Goal: Transaction & Acquisition: Purchase product/service

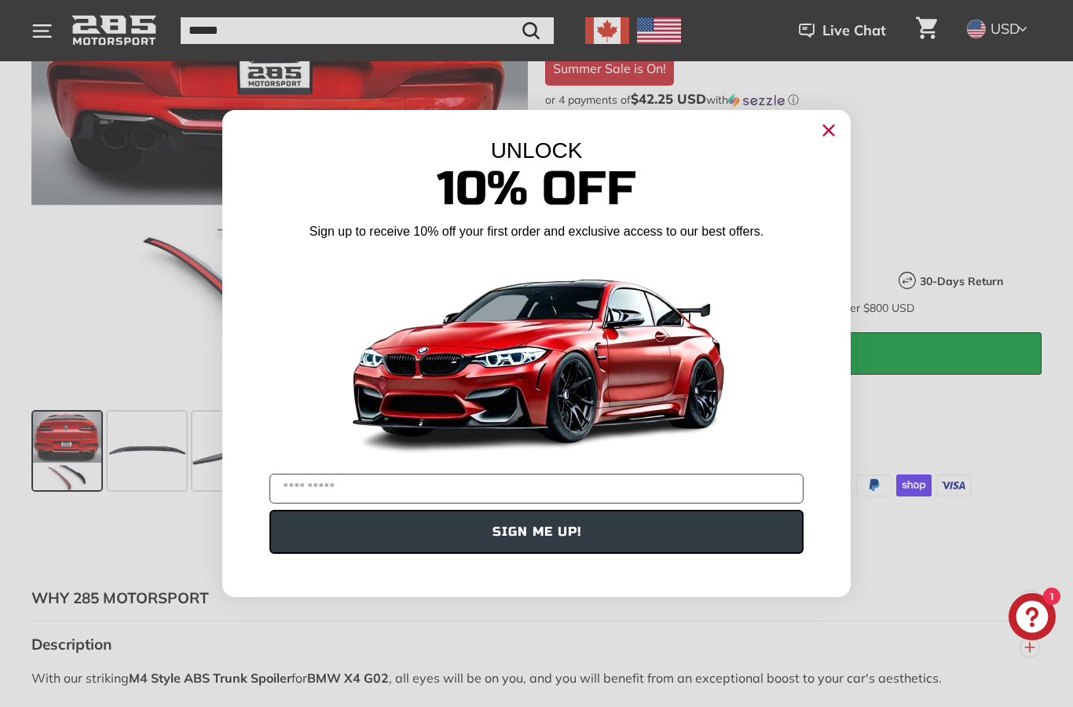
scroll to position [375, 0]
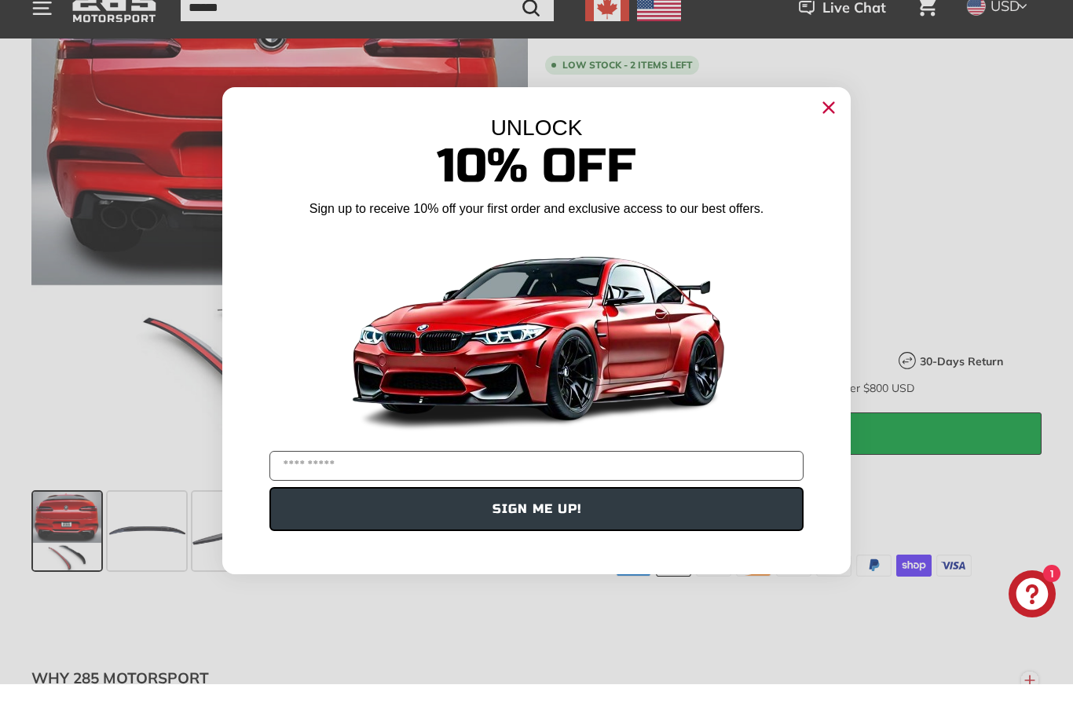
click at [834, 119] on circle "Close dialog" at bounding box center [829, 131] width 24 height 24
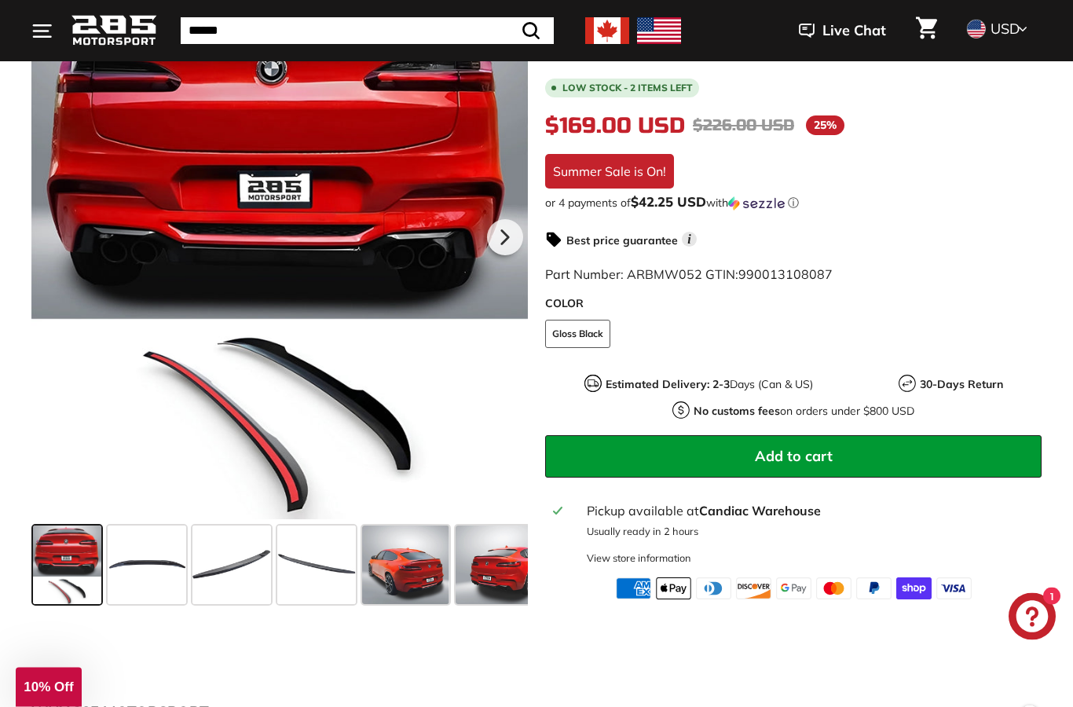
scroll to position [364, 0]
click at [60, 576] on span at bounding box center [67, 564] width 68 height 79
click at [143, 569] on span at bounding box center [147, 564] width 79 height 79
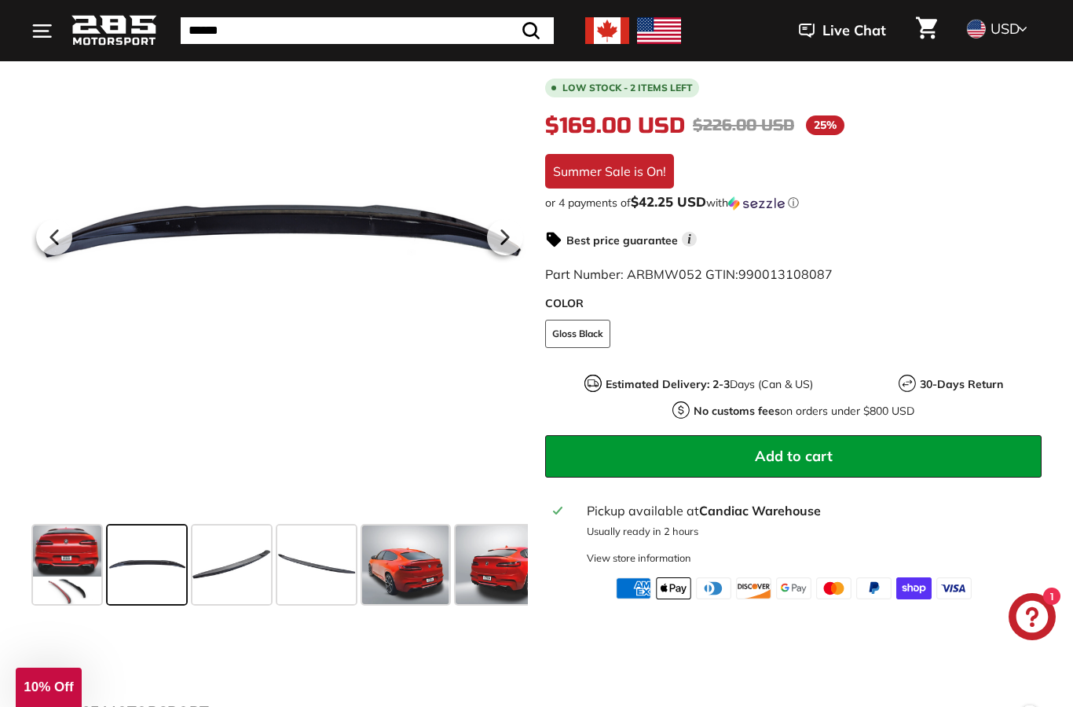
click at [230, 576] on span at bounding box center [231, 564] width 79 height 79
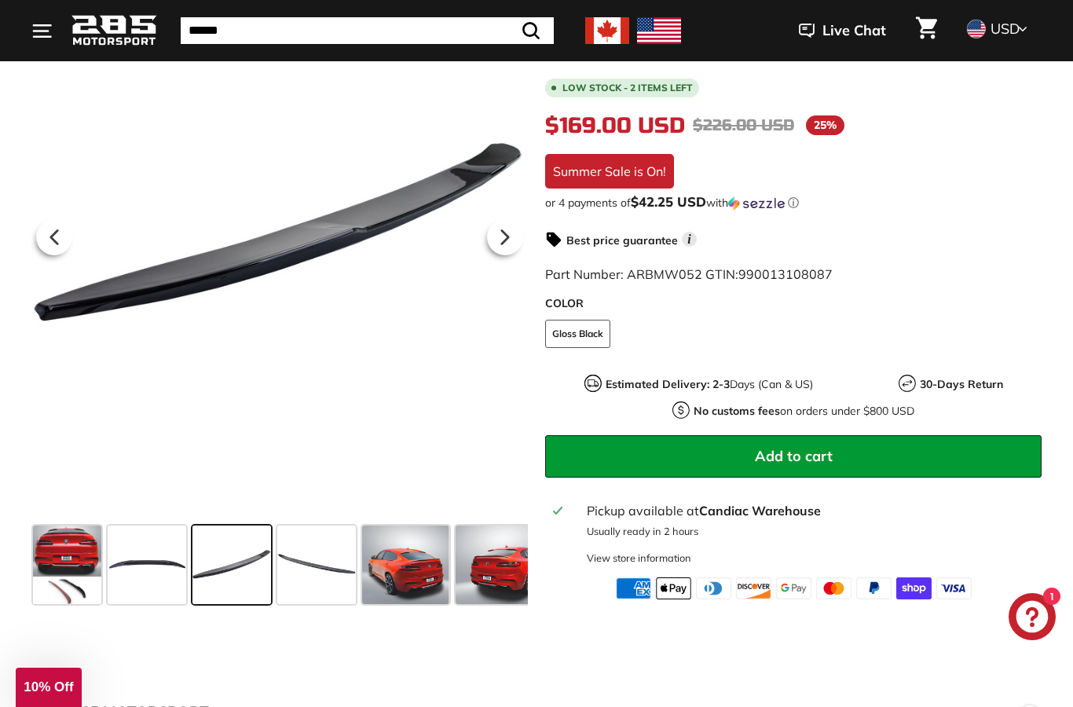
click at [403, 584] on span at bounding box center [405, 564] width 86 height 79
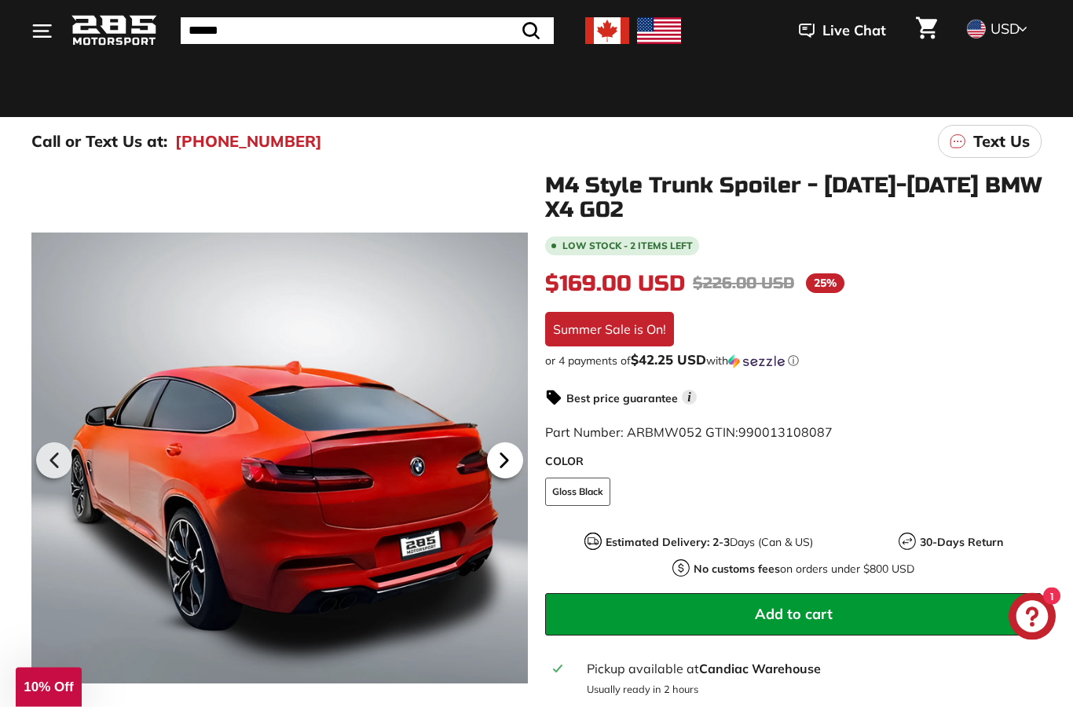
scroll to position [141, 0]
click at [493, 464] on icon at bounding box center [504, 460] width 36 height 36
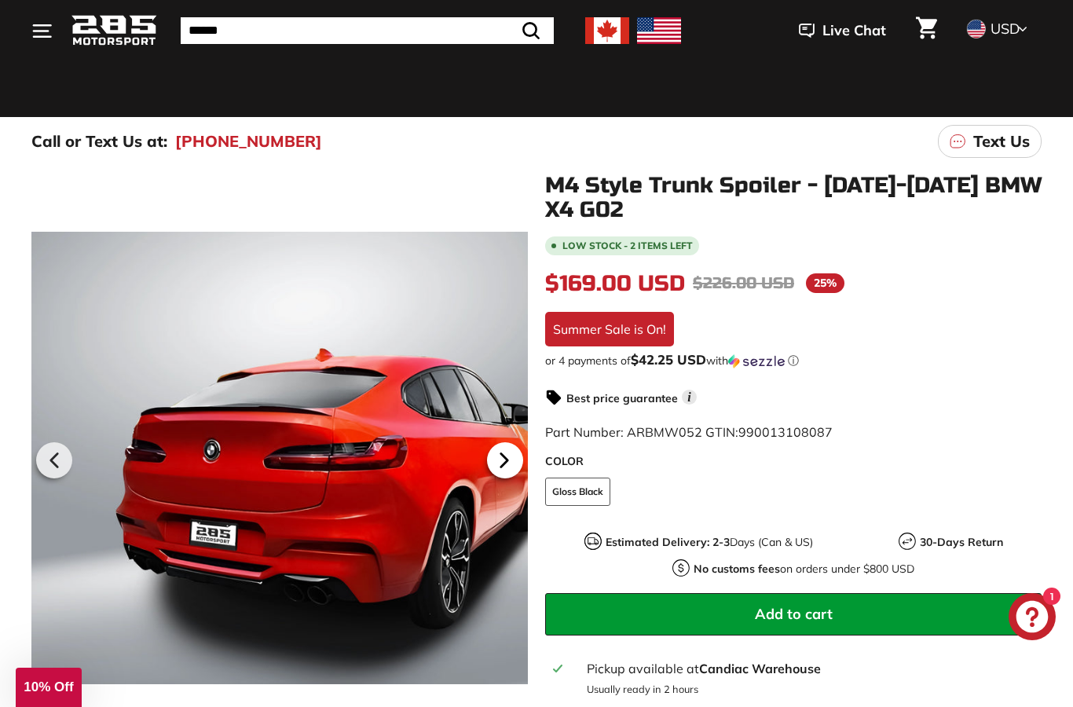
scroll to position [0, 219]
click at [491, 463] on icon at bounding box center [504, 460] width 36 height 36
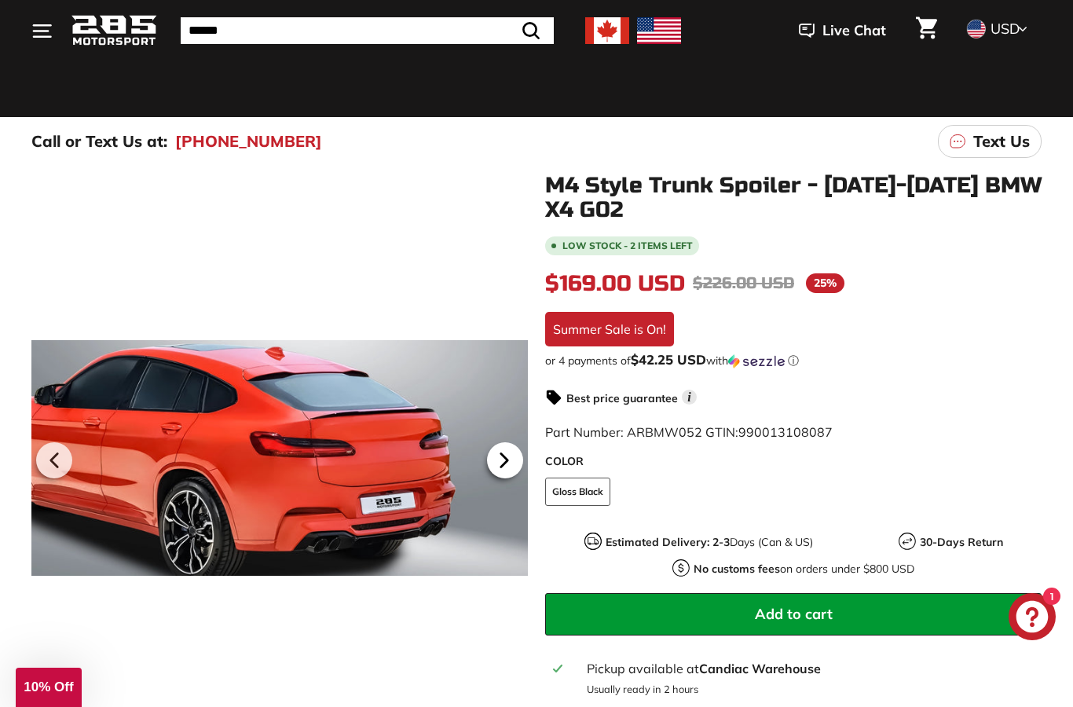
click at [491, 465] on icon at bounding box center [504, 460] width 36 height 36
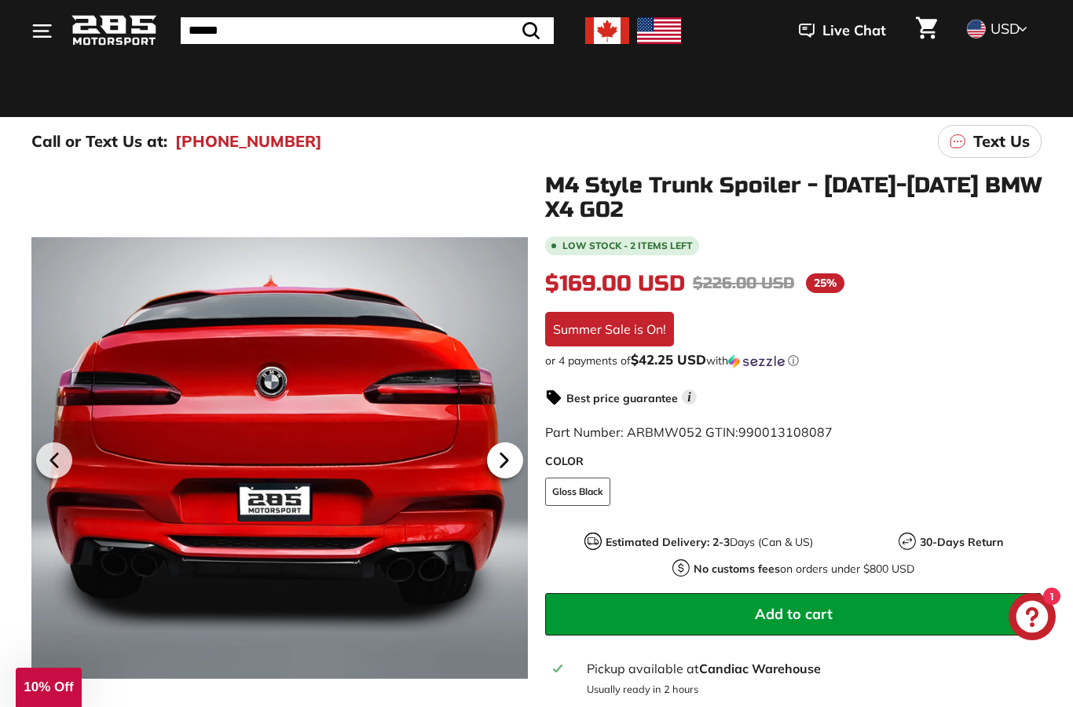
scroll to position [0, 320]
click at [505, 469] on icon at bounding box center [504, 460] width 36 height 36
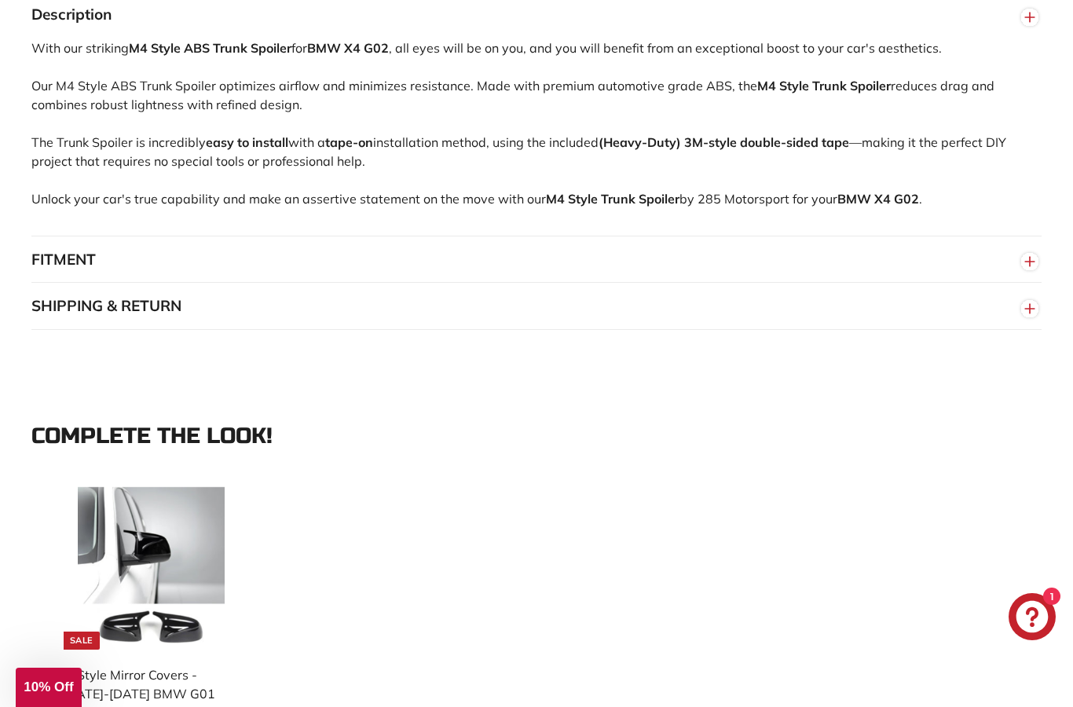
scroll to position [1095, 0]
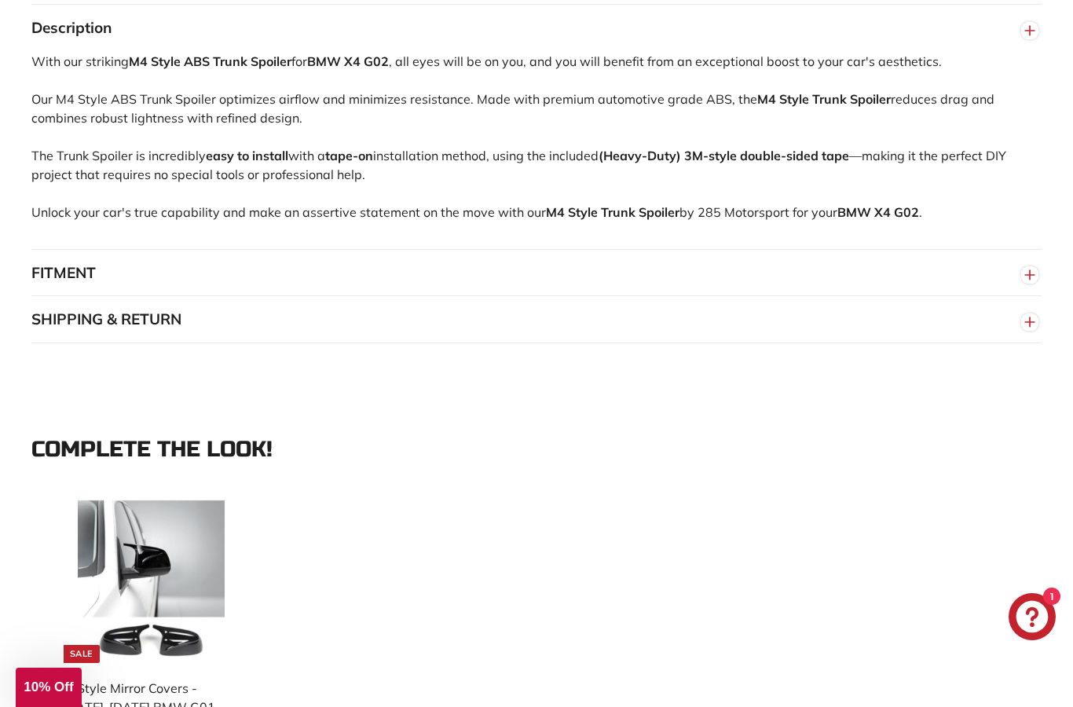
click at [53, 273] on button "FITMENT" at bounding box center [536, 273] width 1010 height 47
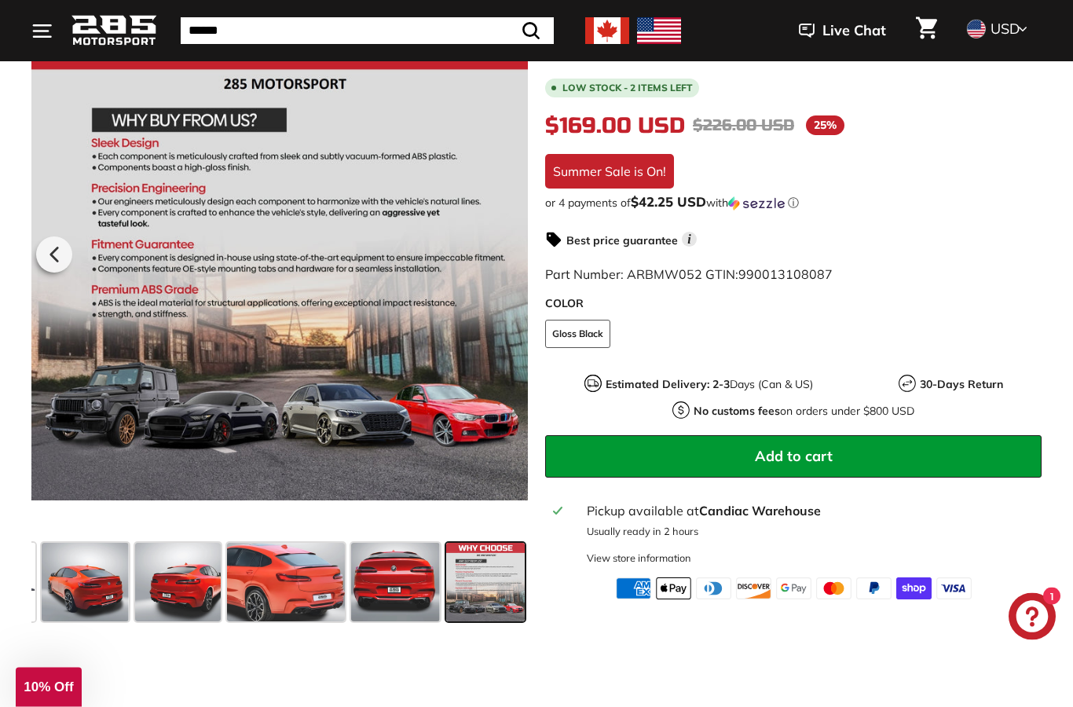
scroll to position [347, 0]
click at [28, 262] on div ".cls-1{fill:none;stroke:#000;stroke-miterlimit:10;stroke-width:2px} .cls-1{fill…" at bounding box center [271, 298] width 514 height 660
click at [64, 256] on icon at bounding box center [55, 254] width 36 height 36
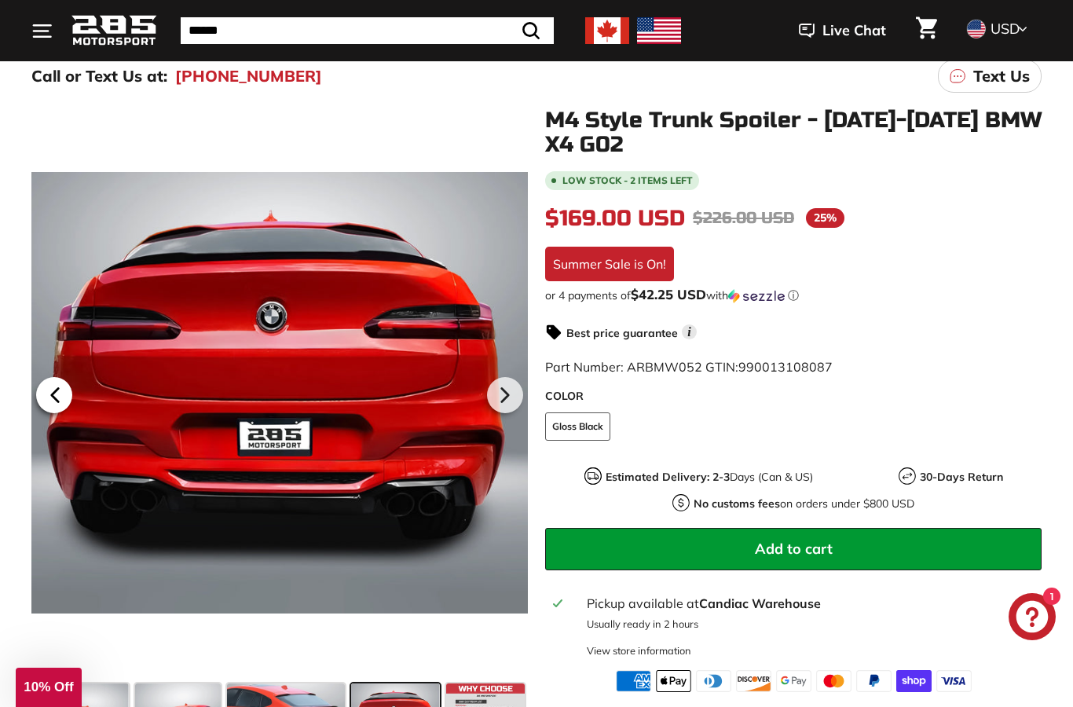
scroll to position [206, 0]
click at [151, 390] on div at bounding box center [279, 393] width 496 height 569
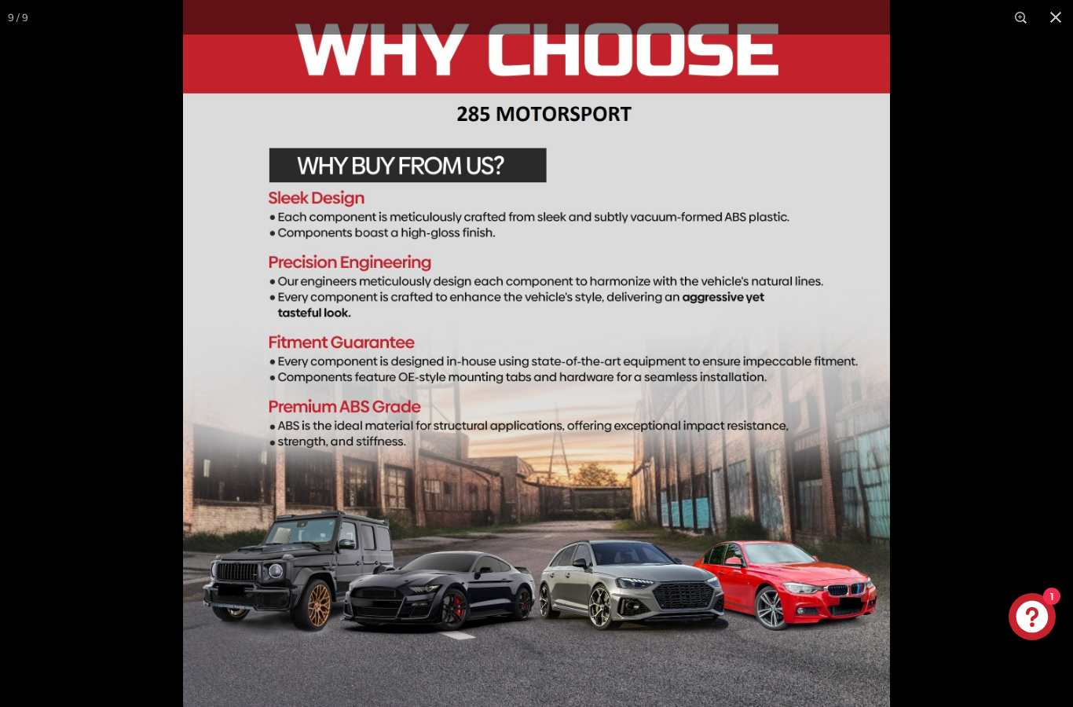
scroll to position [0, 320]
